Goal: Task Accomplishment & Management: Manage account settings

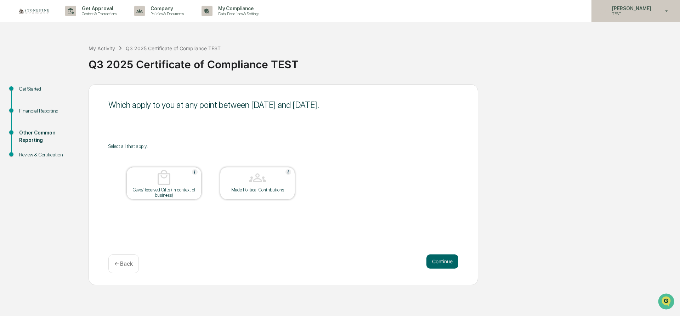
click at [651, 15] on p "TEST" at bounding box center [630, 13] width 48 height 5
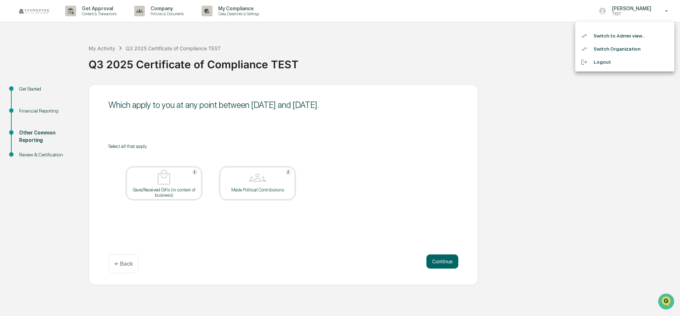
click at [636, 34] on li "Switch to Admin view..." at bounding box center [624, 35] width 99 height 13
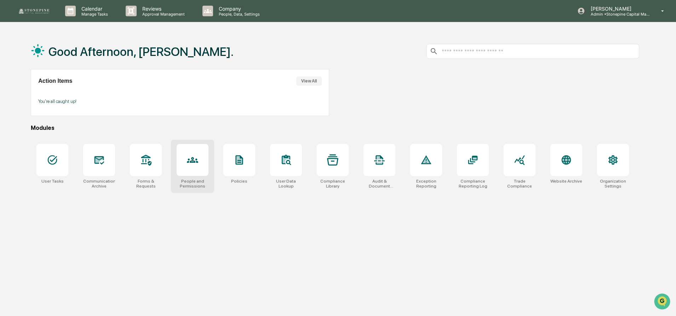
click at [200, 157] on div at bounding box center [193, 160] width 32 height 32
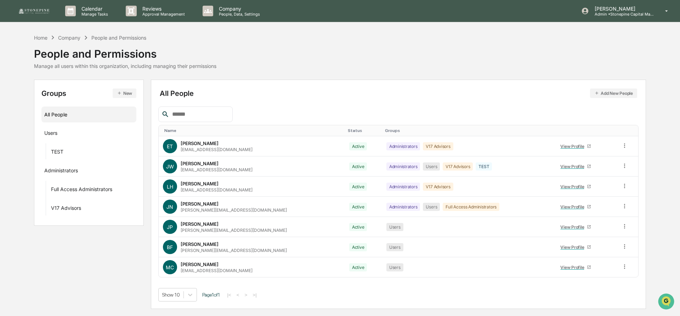
click at [414, 94] on div "All People Add New People" at bounding box center [398, 93] width 477 height 10
click at [562, 228] on div "View Profile" at bounding box center [573, 226] width 27 height 5
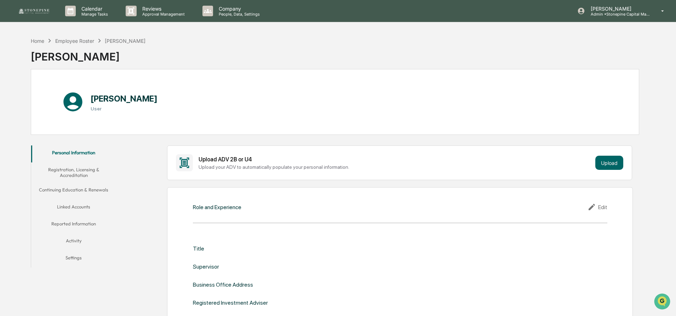
click at [92, 200] on button "Linked Accounts" at bounding box center [73, 208] width 85 height 17
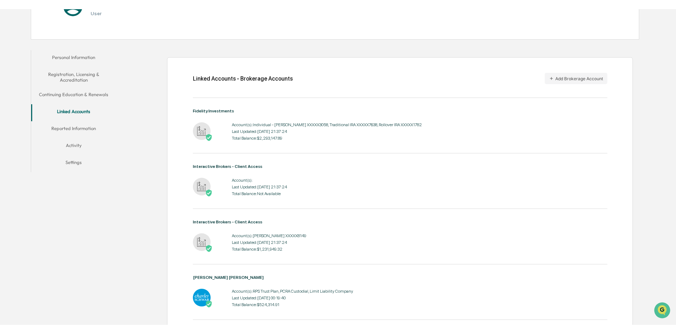
scroll to position [175, 0]
